Goal: Information Seeking & Learning: Learn about a topic

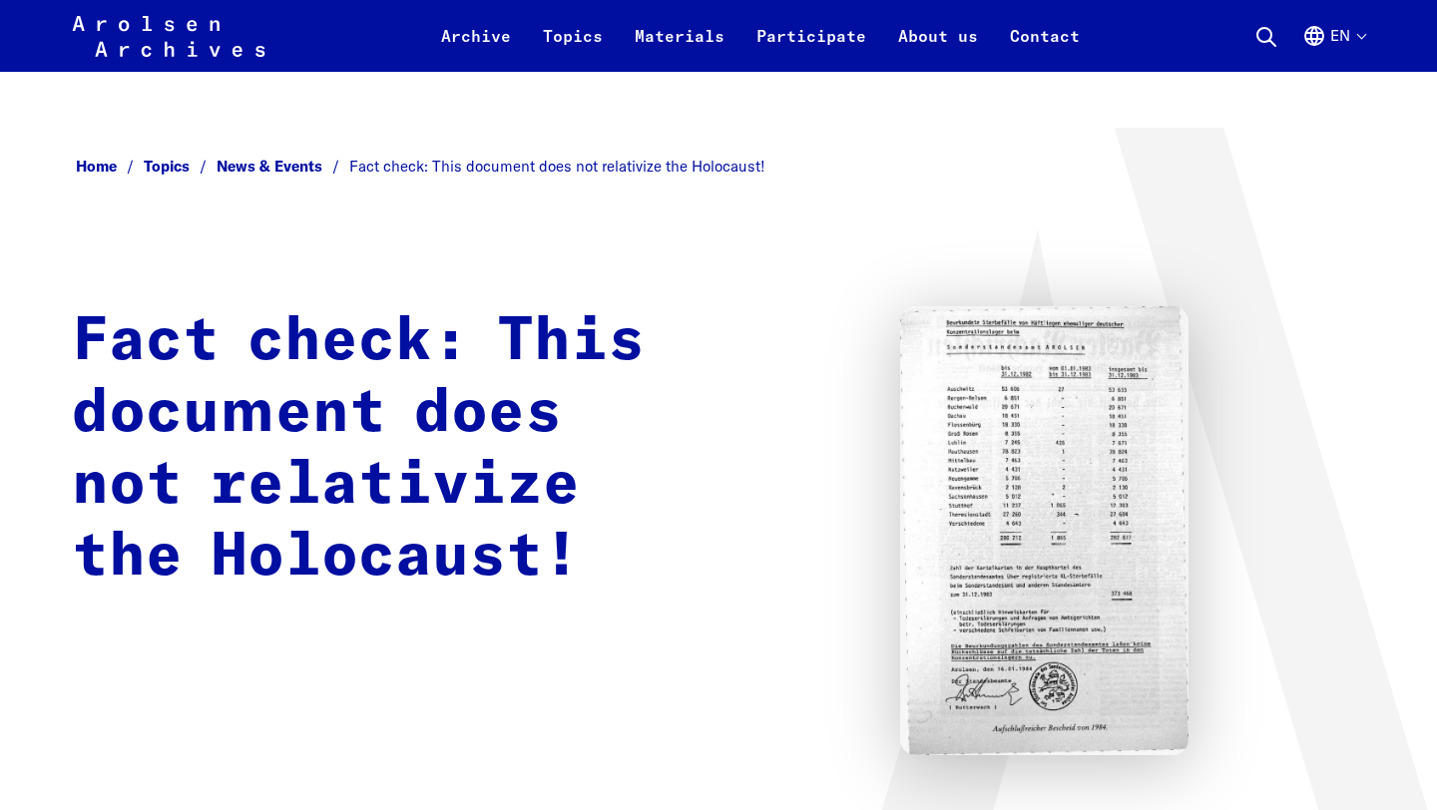
scroll to position [110, 0]
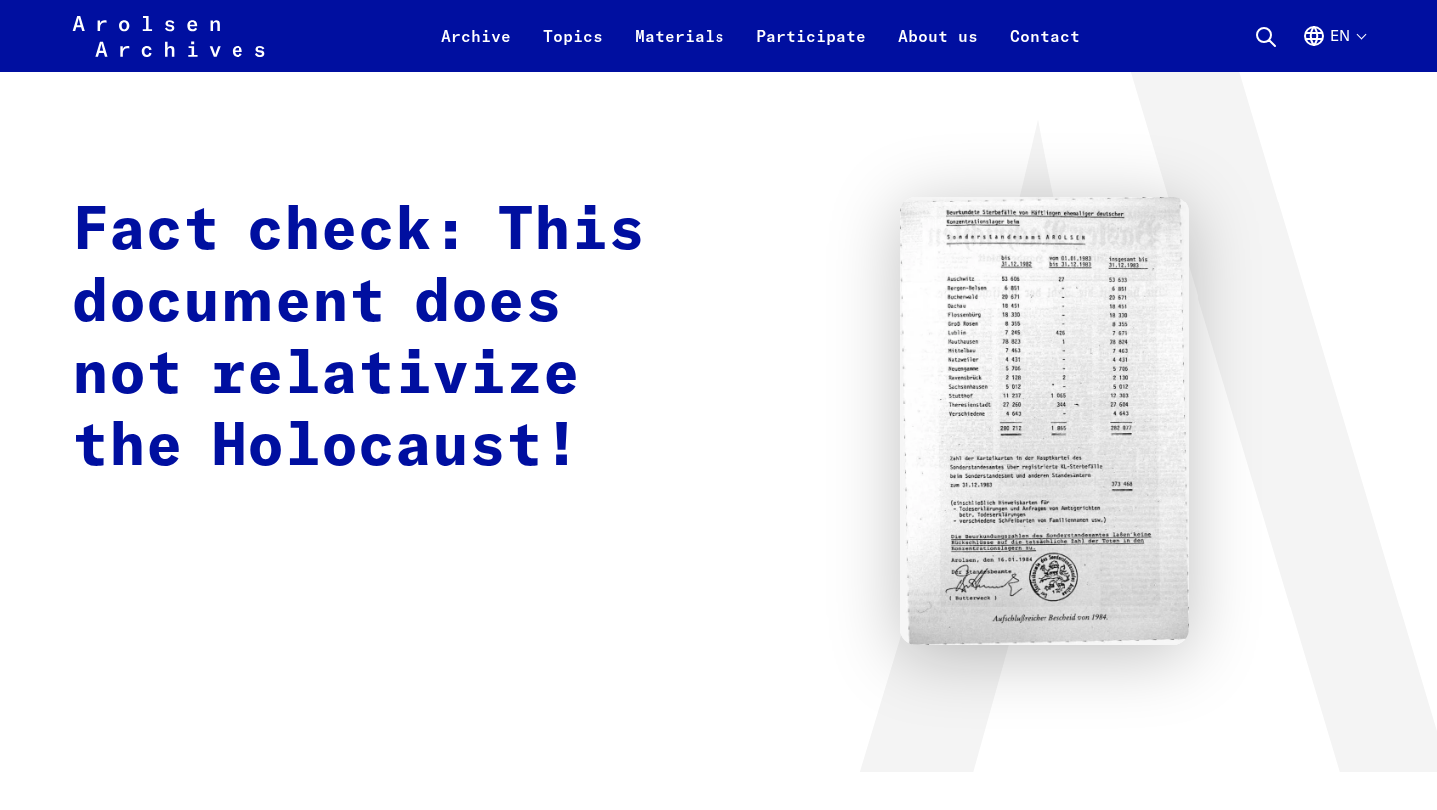
click at [1083, 420] on img at bounding box center [1044, 421] width 288 height 449
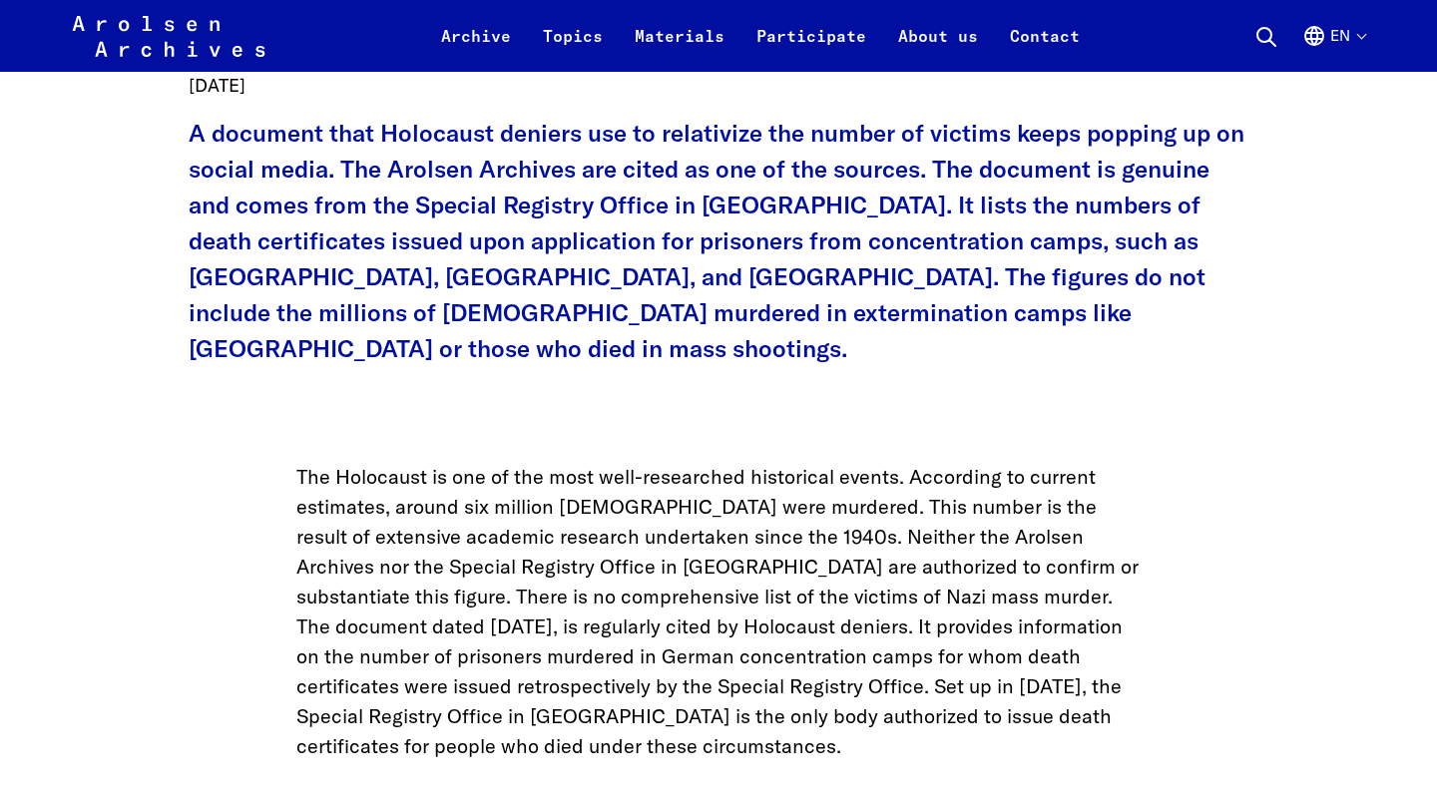
scroll to position [910, 0]
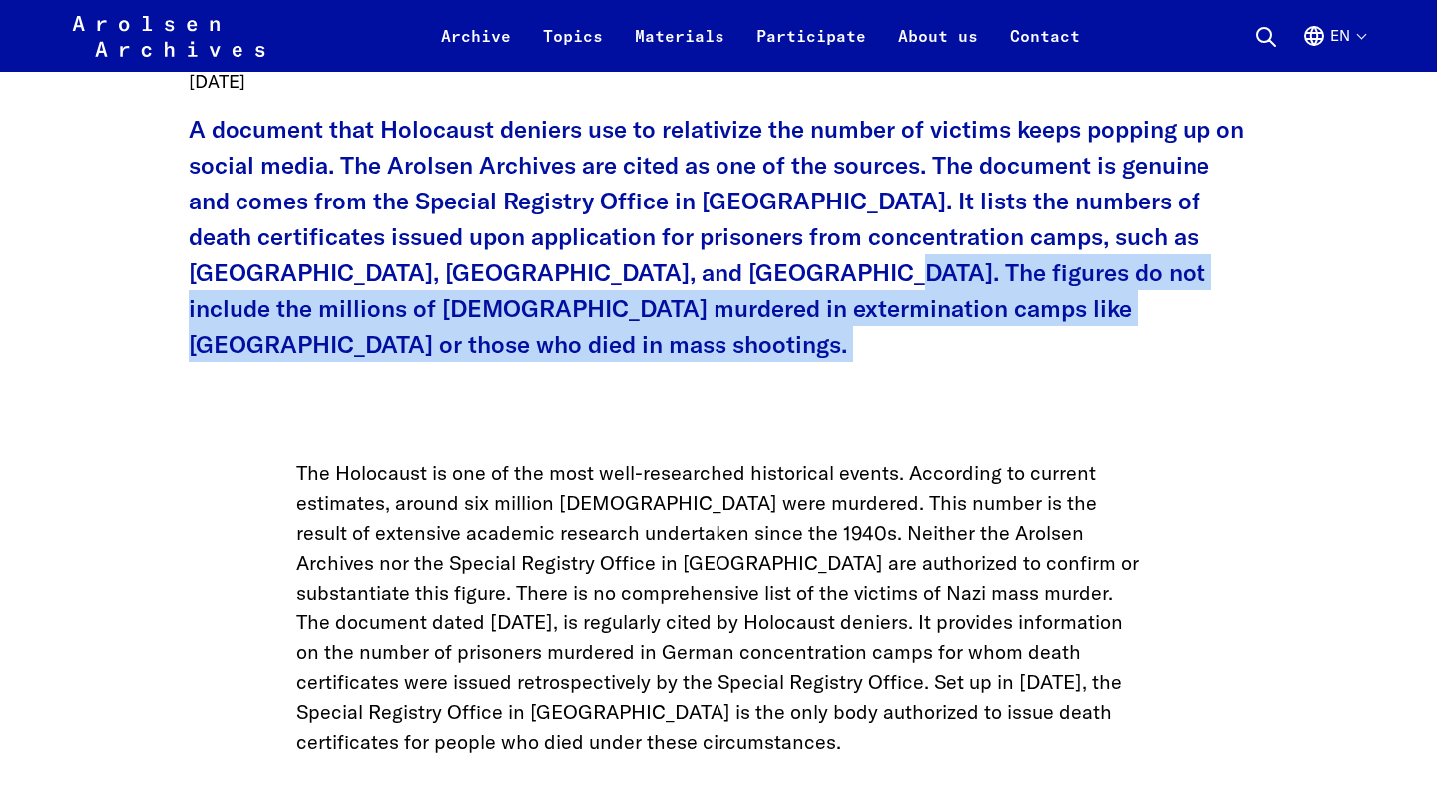
drag, startPoint x: 763, startPoint y: 377, endPoint x: 797, endPoint y: 274, distance: 108.2
click at [797, 274] on p "A document that Holocaust deniers use to relativize the number of victims keeps…" at bounding box center [719, 236] width 1060 height 251
drag, startPoint x: 797, startPoint y: 274, endPoint x: 826, endPoint y: 368, distance: 98.2
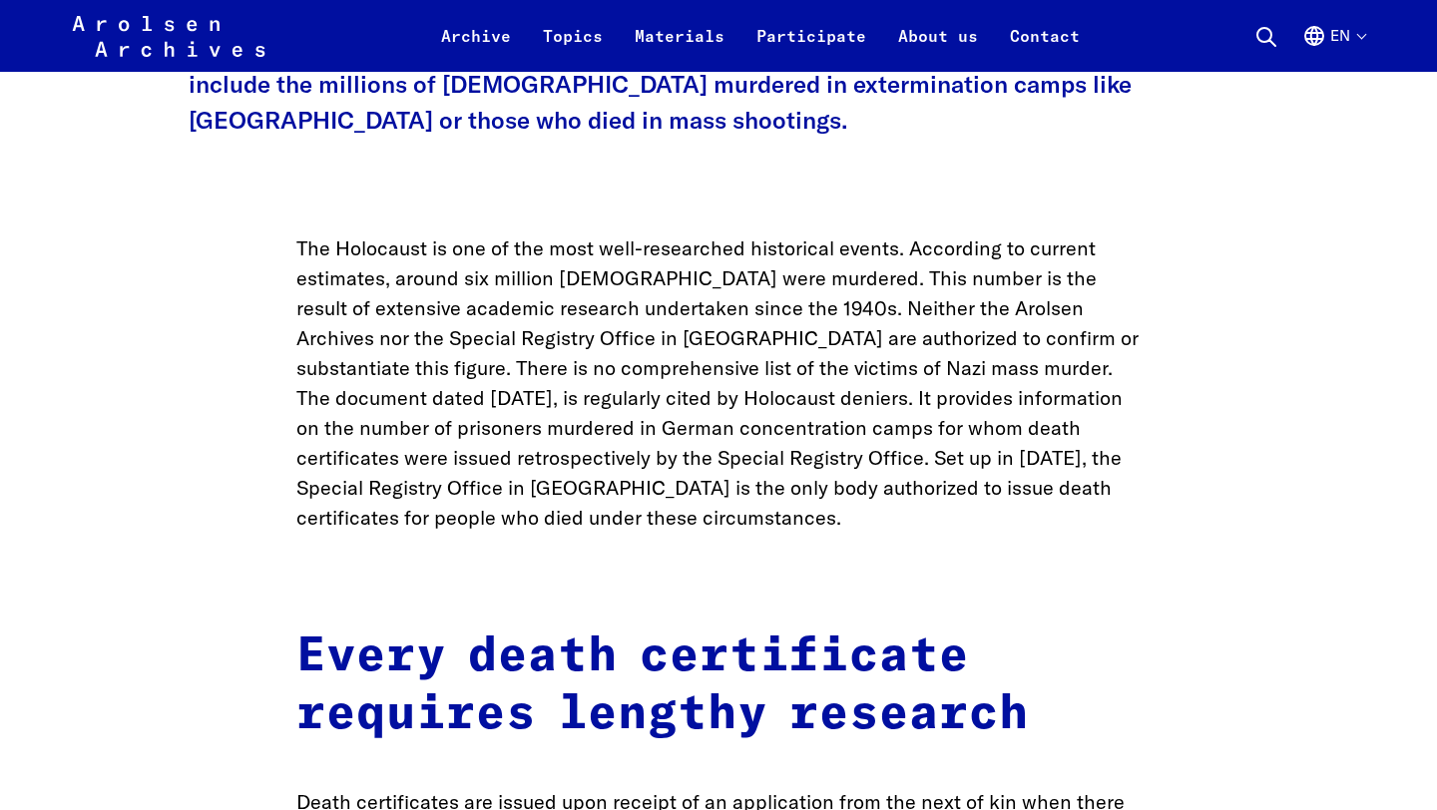
scroll to position [1138, 0]
